Goal: Task Accomplishment & Management: Manage account settings

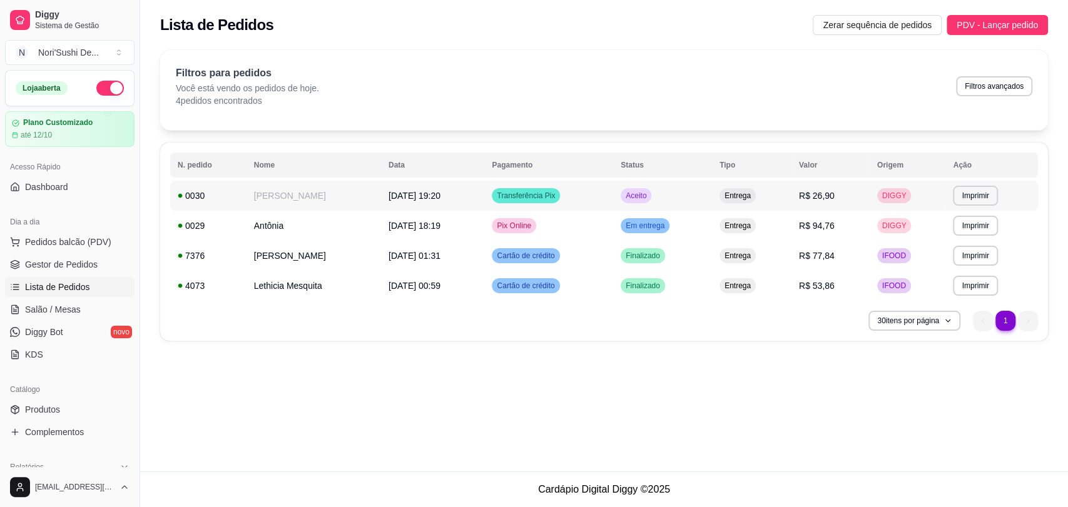
click at [596, 203] on td "Transferência Pix" at bounding box center [548, 196] width 129 height 30
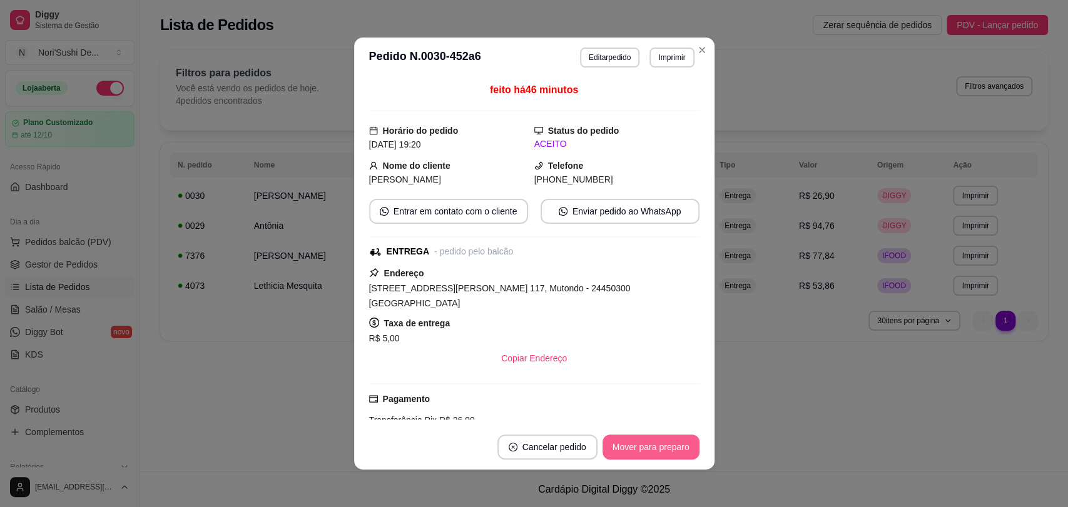
click at [636, 449] on button "Mover para preparo" at bounding box center [651, 447] width 97 height 25
click at [636, 448] on button "Mover para entrega" at bounding box center [651, 447] width 96 height 25
click at [634, 448] on button "Mover para finalizado" at bounding box center [647, 447] width 101 height 24
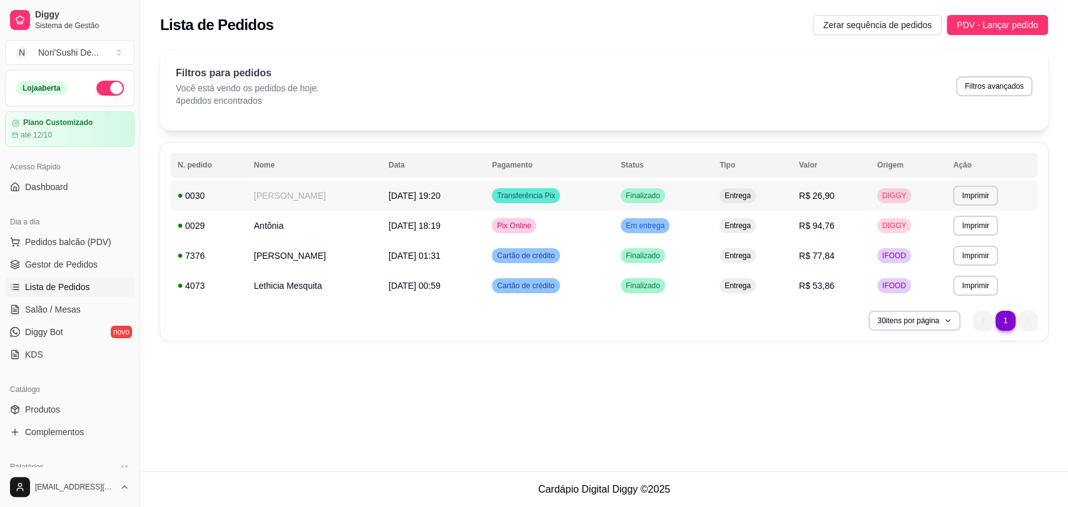
click at [613, 201] on td "Transferência Pix" at bounding box center [548, 196] width 129 height 30
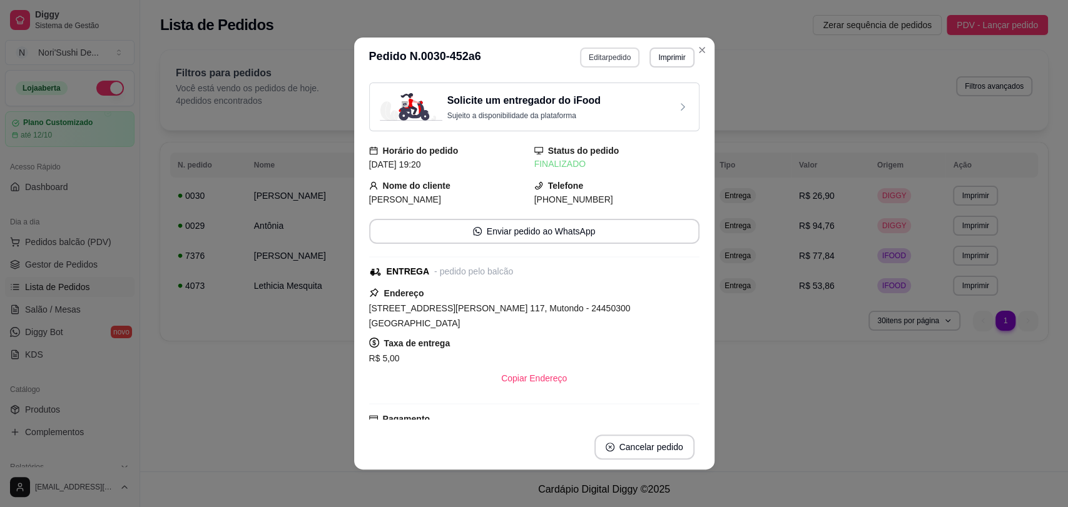
click at [616, 48] on button "Editar pedido" at bounding box center [609, 58] width 59 height 20
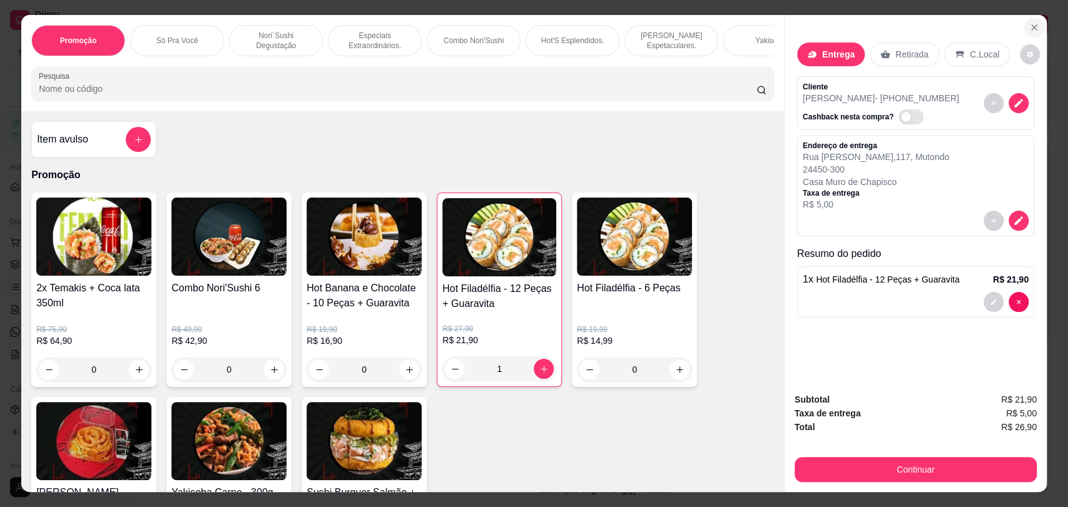
click at [1026, 21] on button "Close" at bounding box center [1034, 28] width 20 height 20
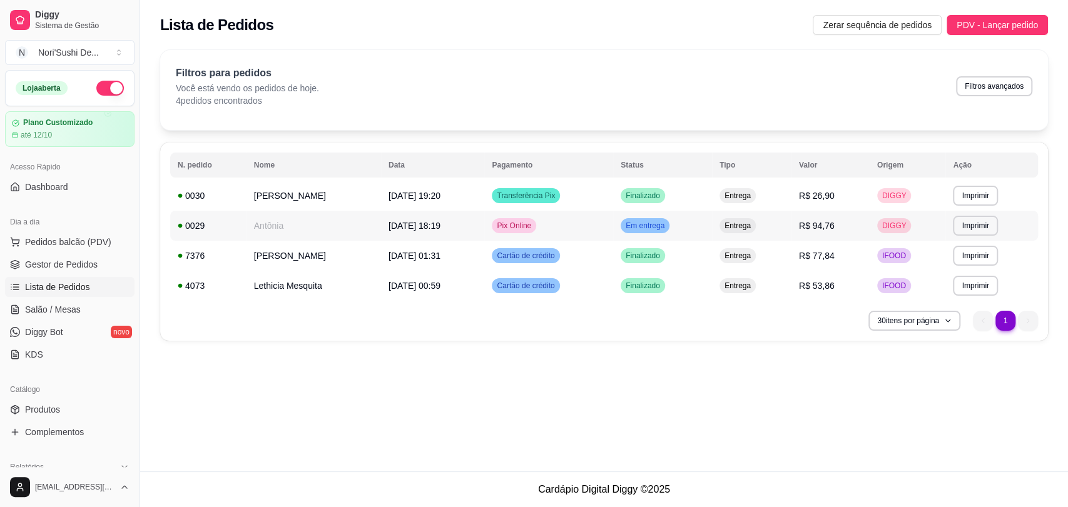
click at [573, 232] on td "Pix Online" at bounding box center [548, 226] width 129 height 30
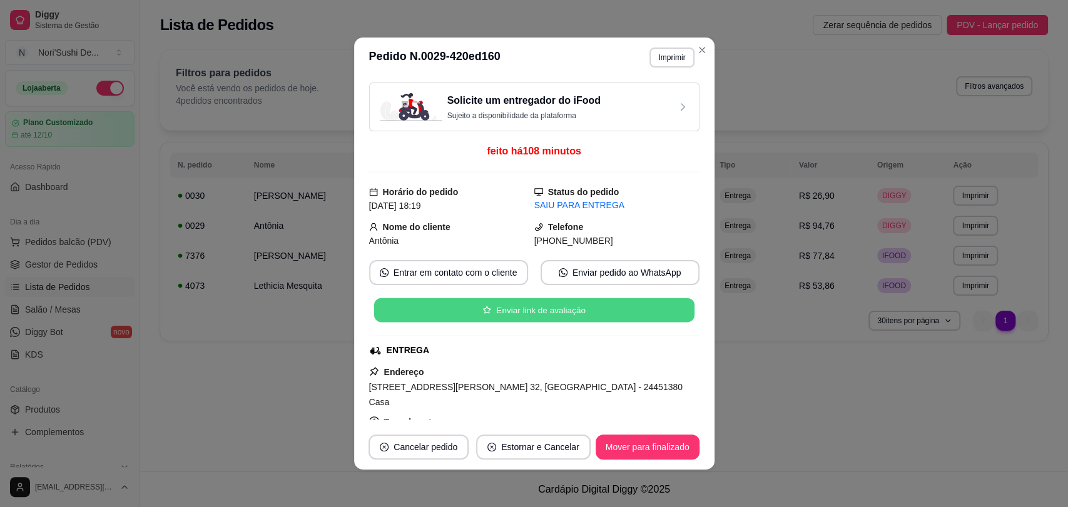
click at [562, 312] on button "Enviar link de avaliação" at bounding box center [534, 310] width 320 height 24
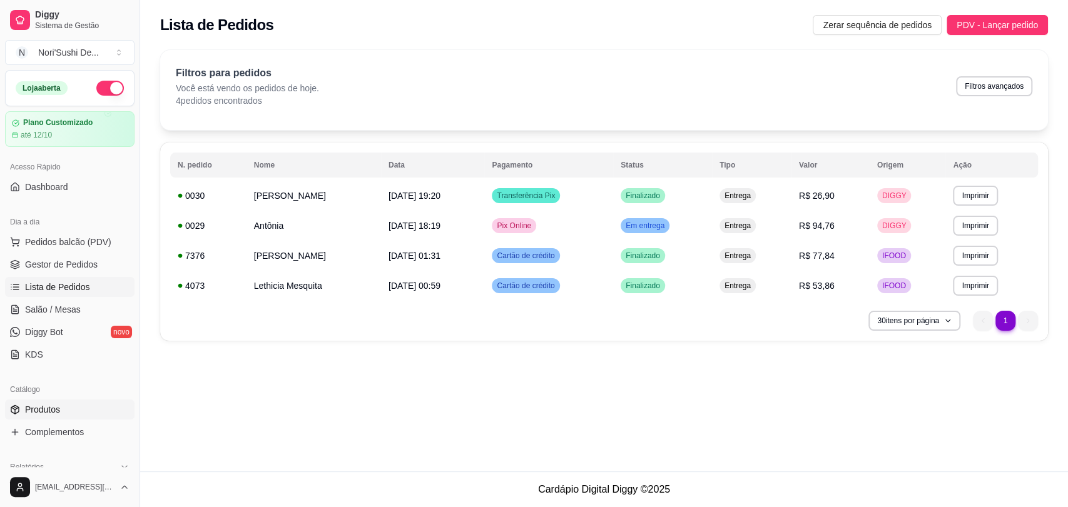
click at [70, 407] on link "Produtos" at bounding box center [70, 410] width 130 height 20
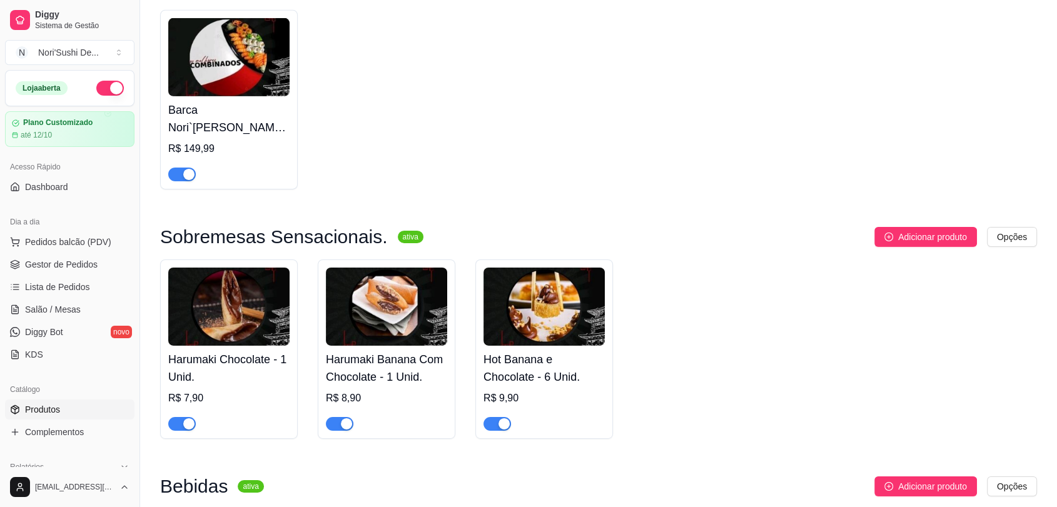
scroll to position [4032, 0]
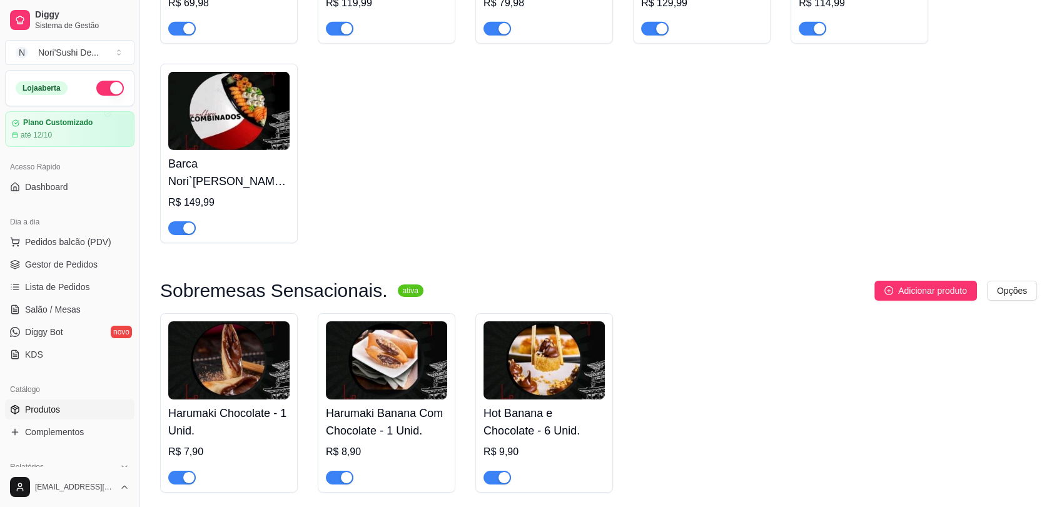
click at [238, 369] on img at bounding box center [228, 361] width 121 height 78
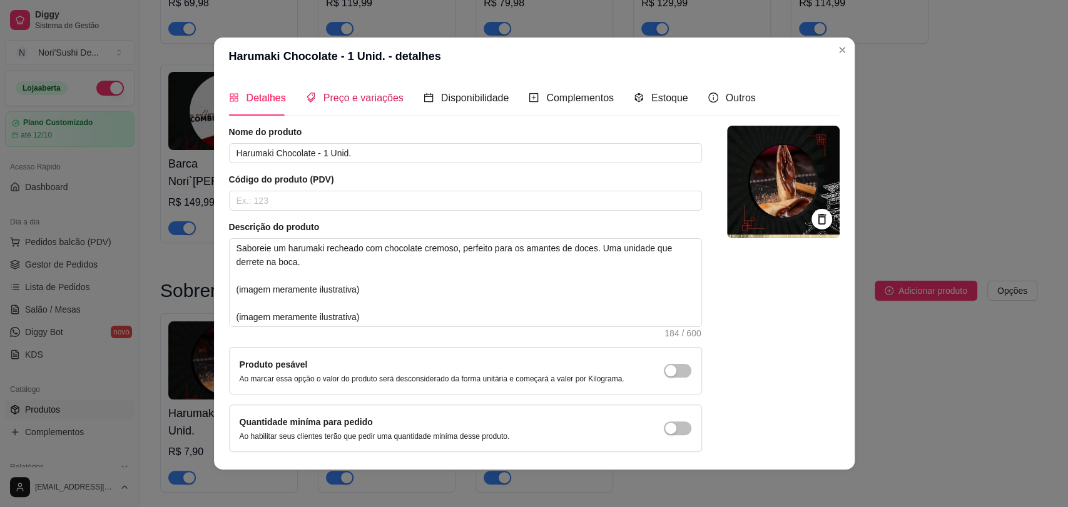
click at [339, 99] on span "Preço e variações" at bounding box center [363, 98] width 80 height 11
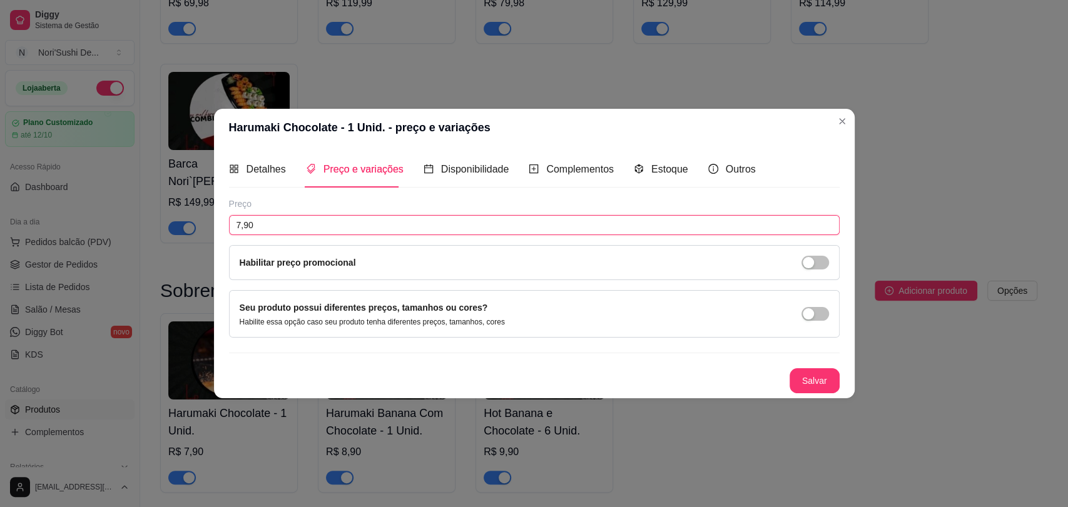
click at [287, 227] on input "7,90" at bounding box center [534, 225] width 611 height 20
type input "8,90"
click at [817, 381] on button "Salvar" at bounding box center [815, 381] width 50 height 25
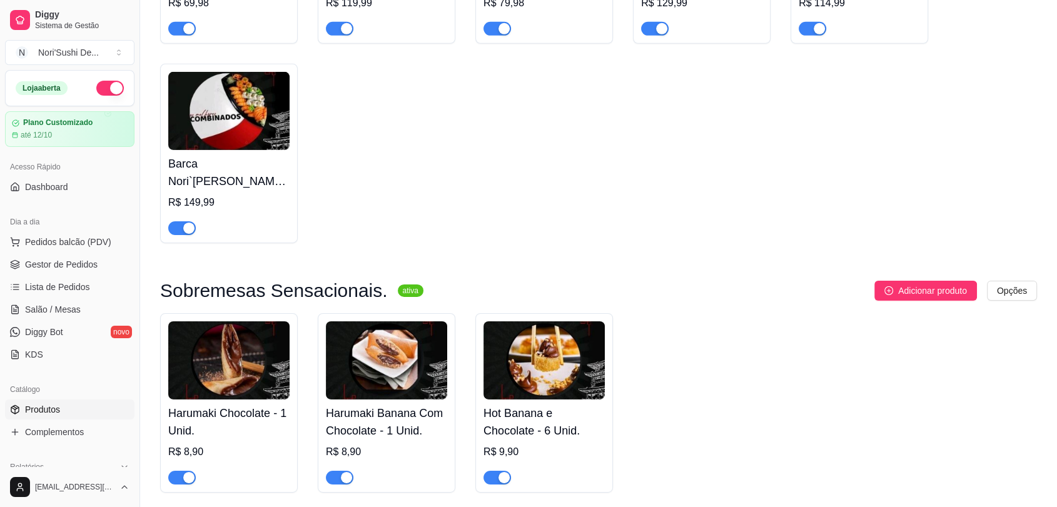
click at [407, 383] on img at bounding box center [386, 361] width 121 height 78
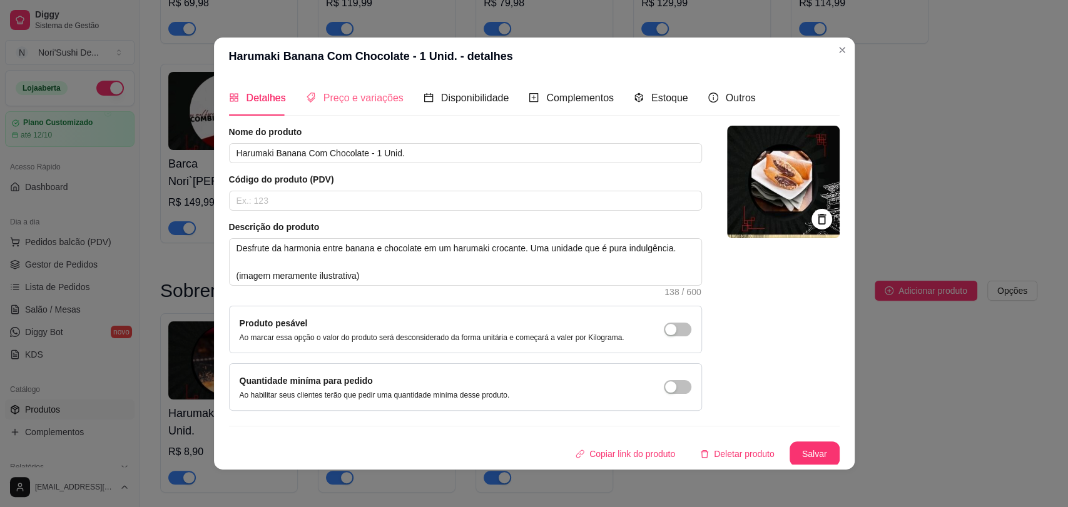
click at [319, 106] on div "Preço e variações" at bounding box center [355, 98] width 98 height 36
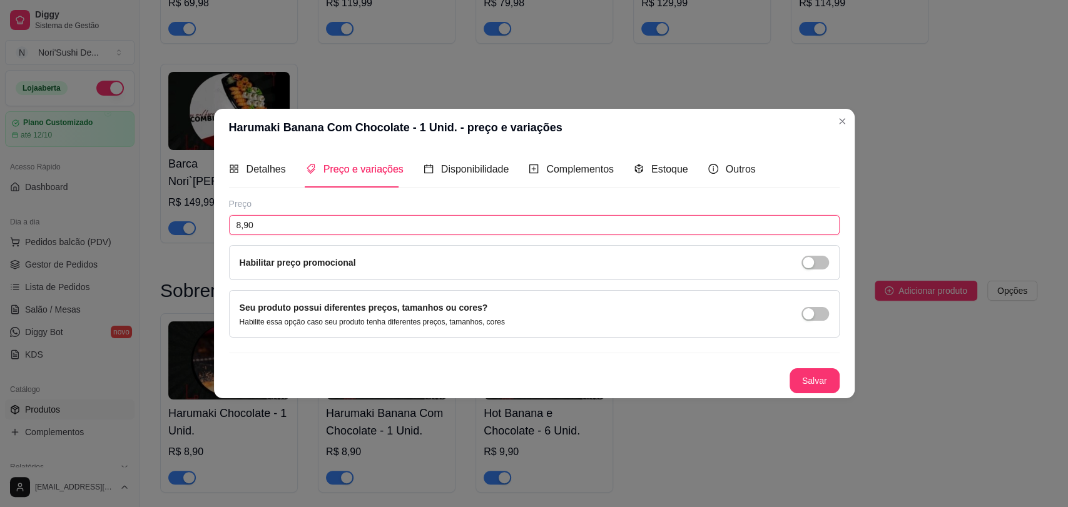
click at [285, 227] on input "8,90" at bounding box center [534, 225] width 611 height 20
type input "7,90"
click at [817, 389] on button "Salvar" at bounding box center [815, 381] width 50 height 25
